Goal: Task Accomplishment & Management: Use online tool/utility

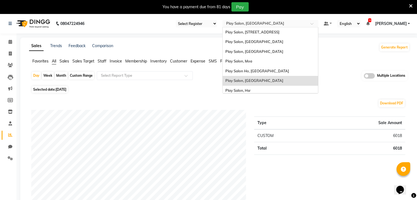
click at [269, 22] on input "text" at bounding box center [265, 23] width 80 height 5
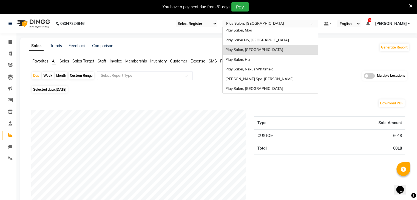
scroll to position [32, 0]
click at [231, 78] on span "[PERSON_NAME] Spa, [PERSON_NAME]" at bounding box center [260, 78] width 68 height 4
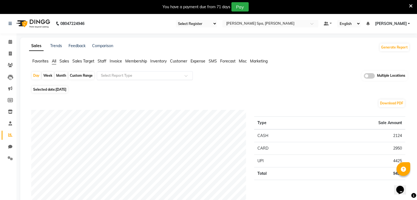
click at [186, 78] on span at bounding box center [188, 77] width 7 height 5
click at [81, 72] on div "Custom Range" at bounding box center [82, 76] width 26 height 8
select select "9"
select select "2025"
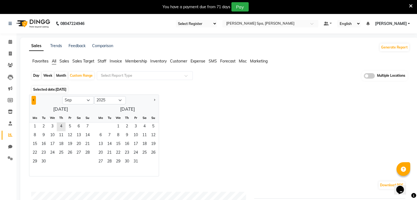
click at [33, 100] on span "Previous month" at bounding box center [34, 100] width 2 height 2
select select "8"
click at [71, 127] on span "1" at bounding box center [70, 127] width 9 height 9
click at [88, 161] on span "31" at bounding box center [87, 162] width 9 height 9
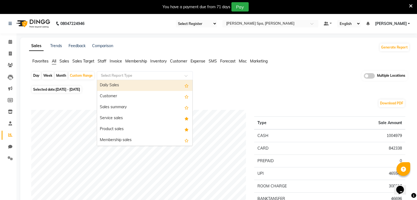
click at [170, 74] on input "text" at bounding box center [139, 75] width 79 height 5
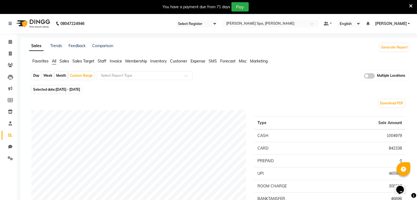
click at [34, 63] on span "Favorites" at bounding box center [40, 61] width 16 height 5
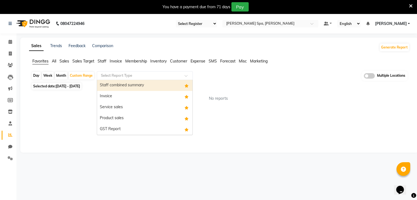
click at [159, 76] on input "text" at bounding box center [139, 75] width 79 height 5
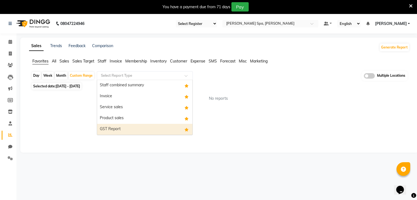
click at [125, 127] on div "GST Report" at bounding box center [144, 129] width 95 height 11
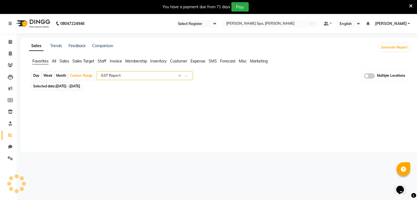
select select "full_report"
select select "csv"
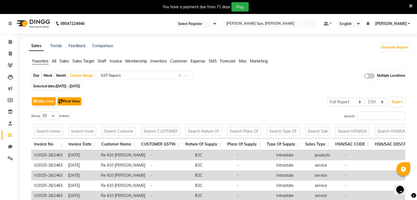
click at [68, 98] on button "Pivot View" at bounding box center [69, 101] width 24 height 8
select select "full_report"
select select "csv"
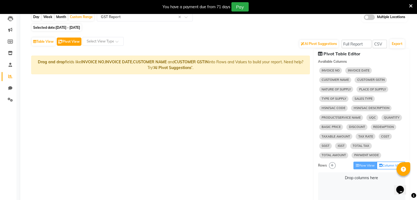
scroll to position [75, 0]
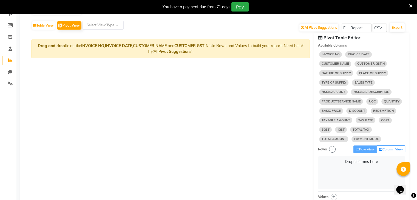
select select "10"
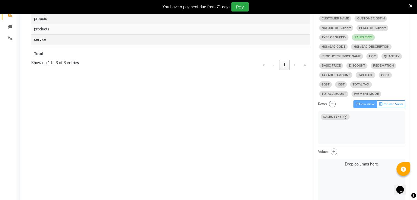
scroll to position [122, 0]
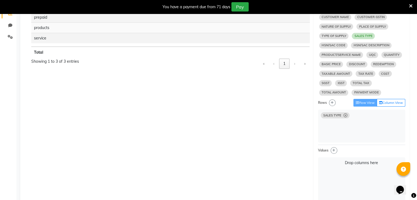
select select "10"
select select "sum"
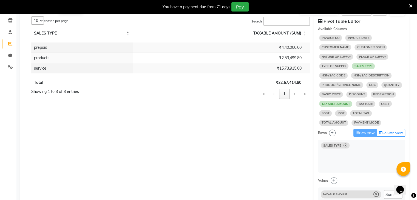
scroll to position [57, 0]
